Goal: Purchase product/service

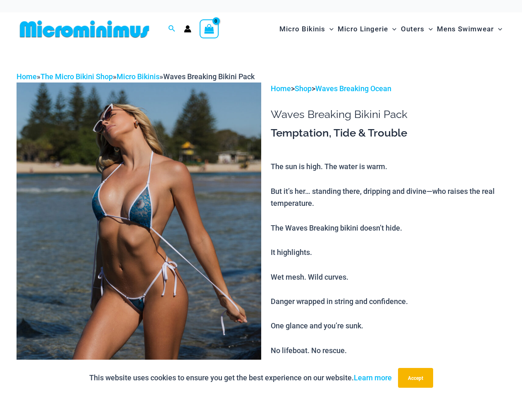
click at [261, 198] on img at bounding box center [139, 266] width 244 height 366
click at [172, 29] on div at bounding box center [261, 198] width 522 height 396
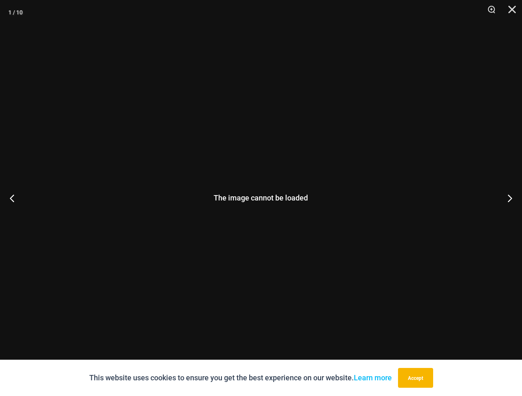
click at [139, 239] on div "The image cannot be loaded" at bounding box center [261, 198] width 522 height 396
click at [417, 378] on button "Accept" at bounding box center [415, 378] width 35 height 20
